Goal: Information Seeking & Learning: Learn about a topic

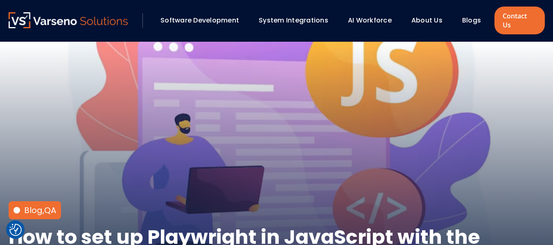
checkbox input "true"
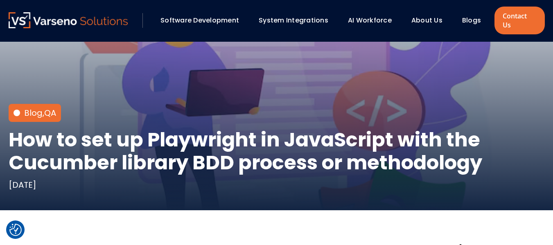
scroll to position [82, 0]
